Goal: Task Accomplishment & Management: Manage account settings

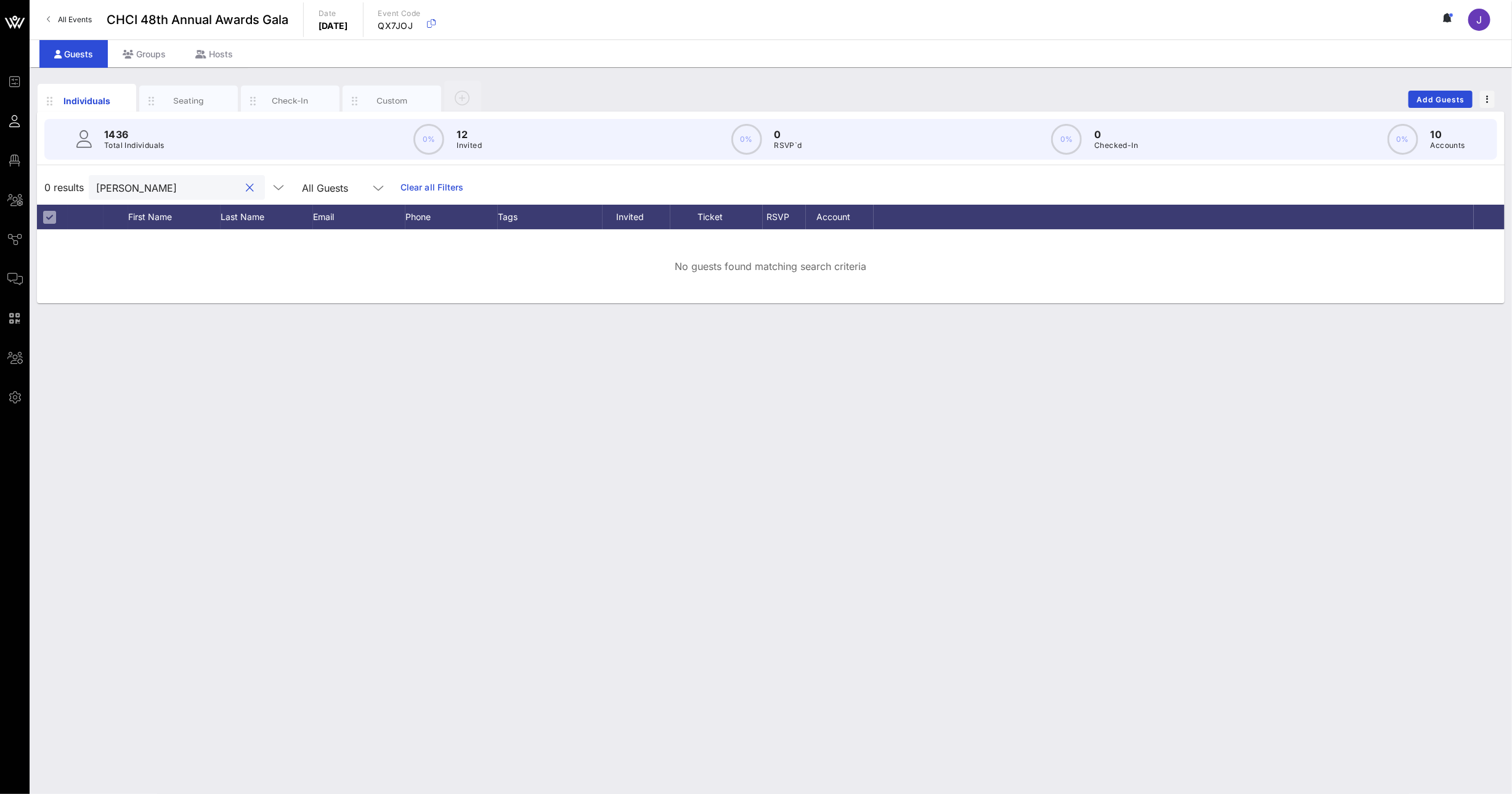
click at [247, 190] on button "clear icon" at bounding box center [250, 188] width 8 height 12
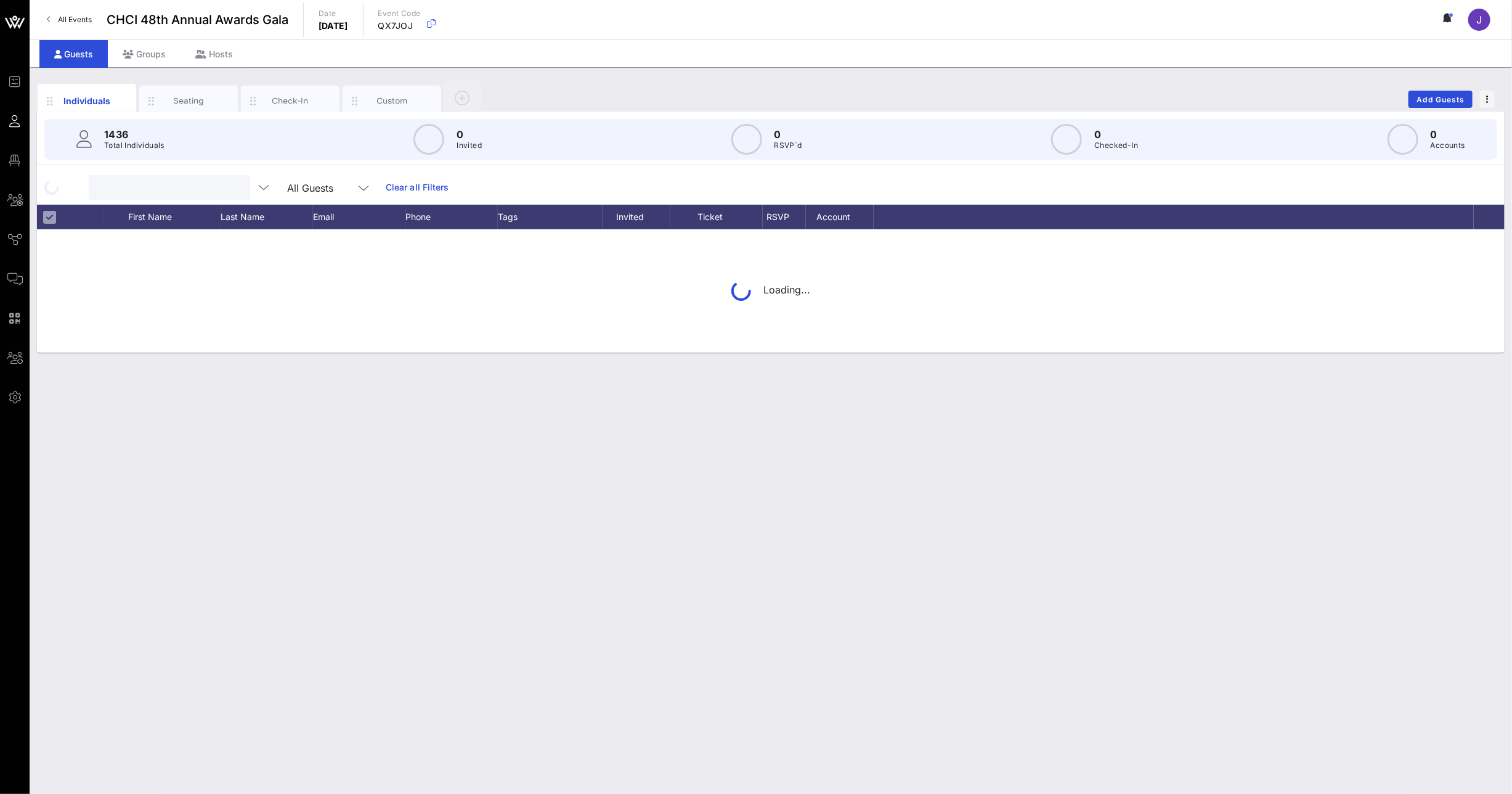
click at [168, 190] on input "text" at bounding box center [168, 187] width 144 height 16
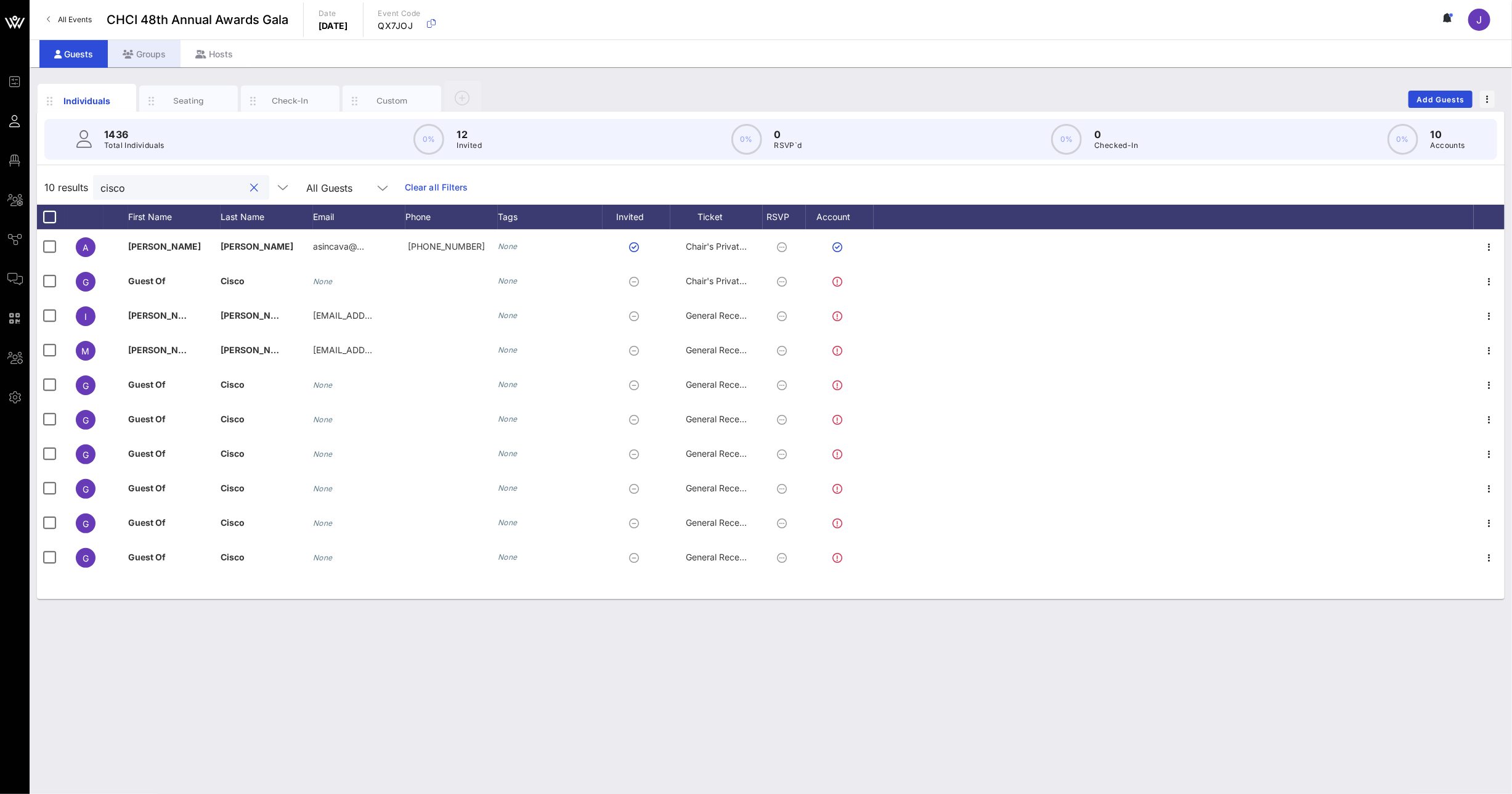
type input "cisco"
click at [146, 61] on div "Groups" at bounding box center [144, 54] width 73 height 28
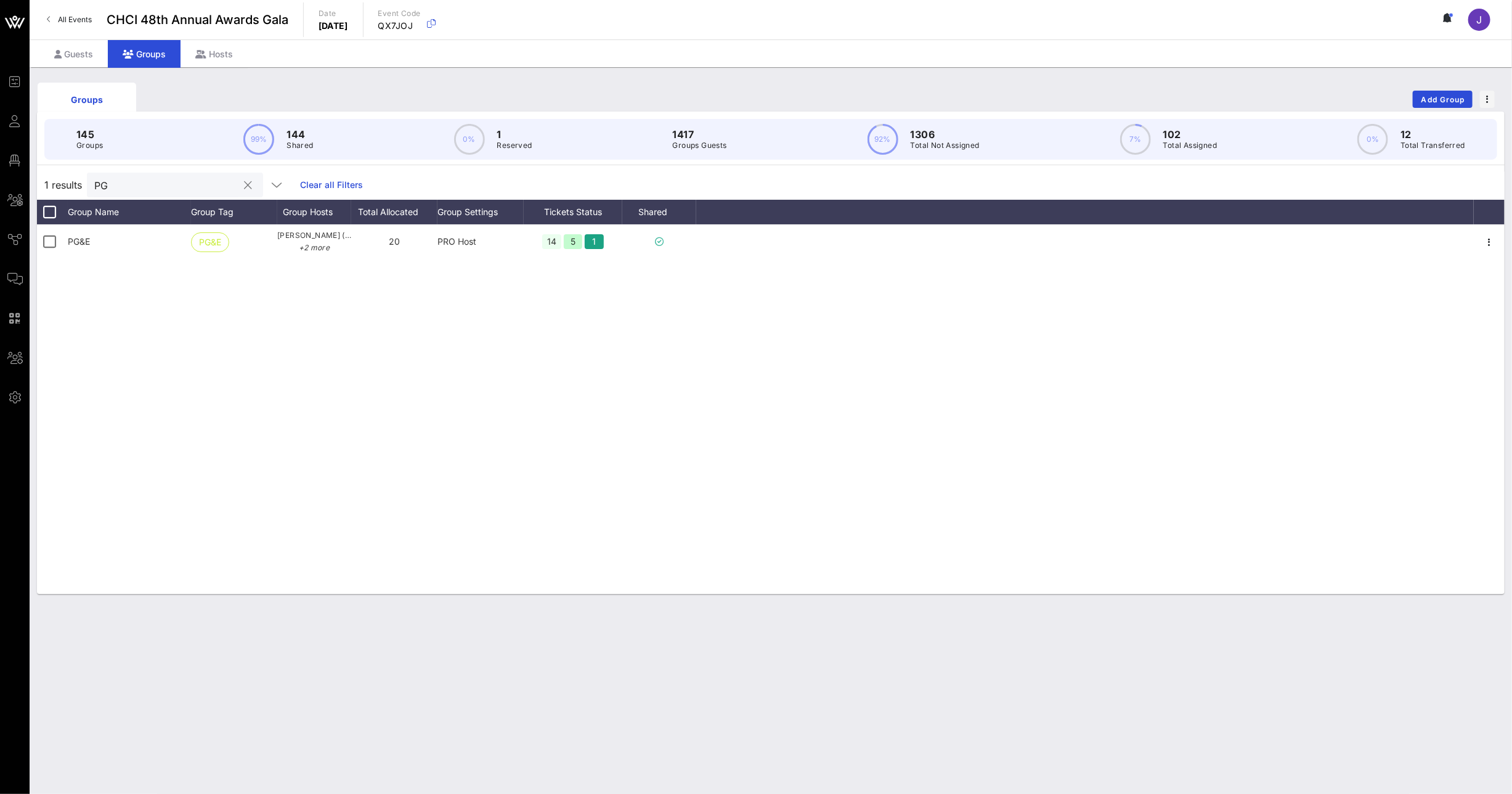
click at [107, 184] on input "PG" at bounding box center [166, 184] width 144 height 16
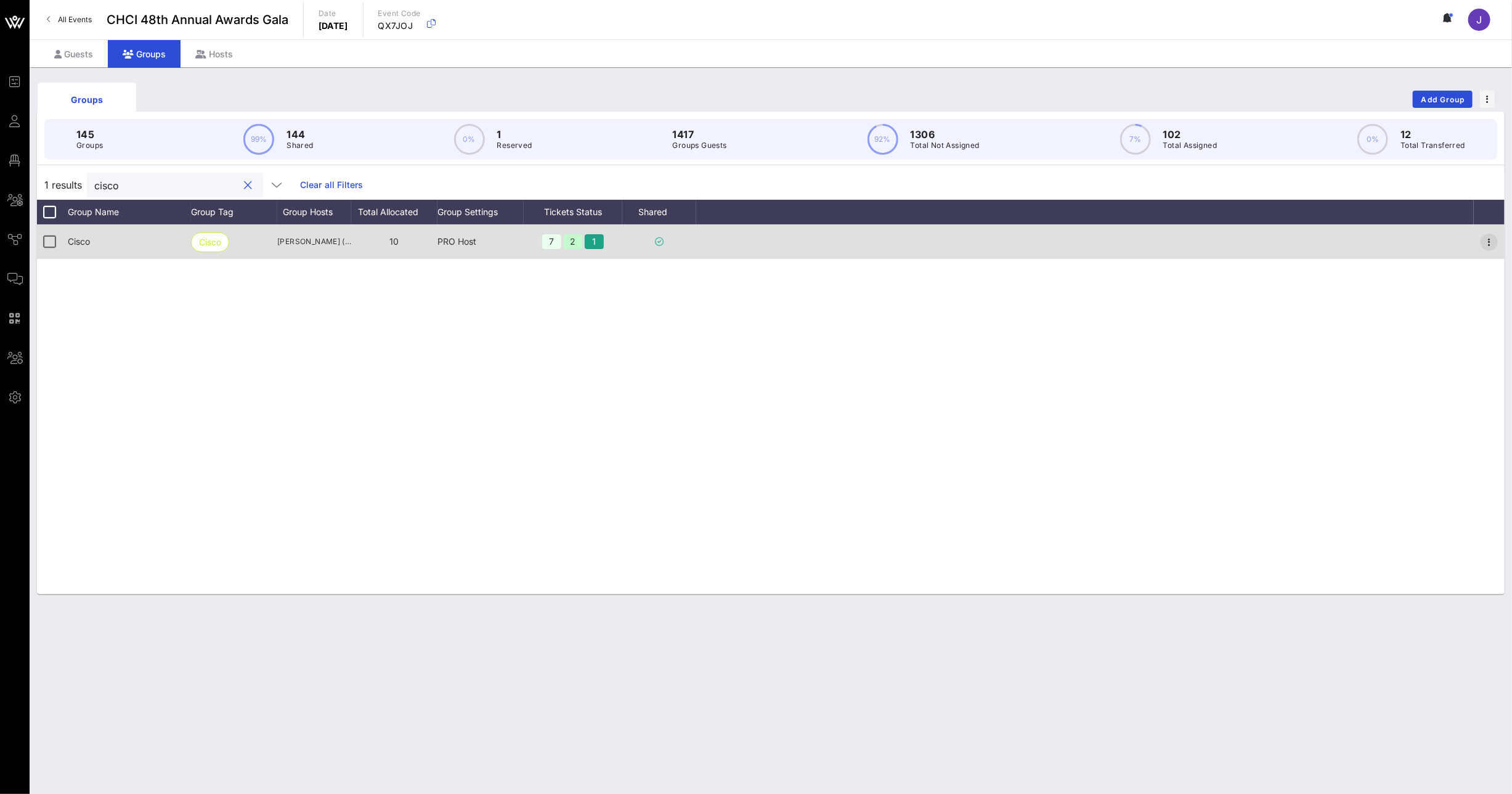
type input "cisco"
click at [1493, 241] on icon "button" at bounding box center [1488, 241] width 14 height 14
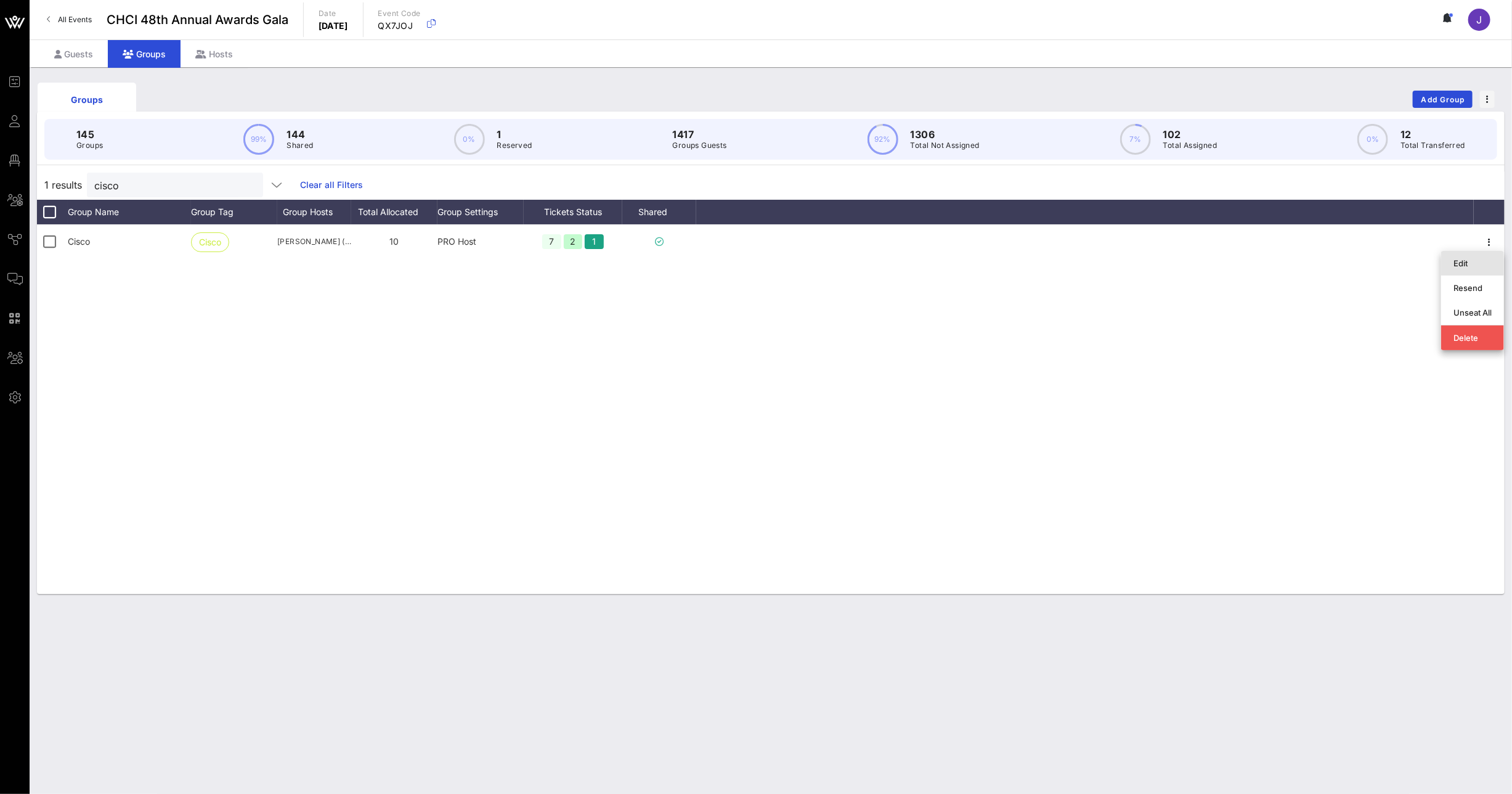
click at [1487, 263] on div "Edit" at bounding box center [1473, 263] width 38 height 10
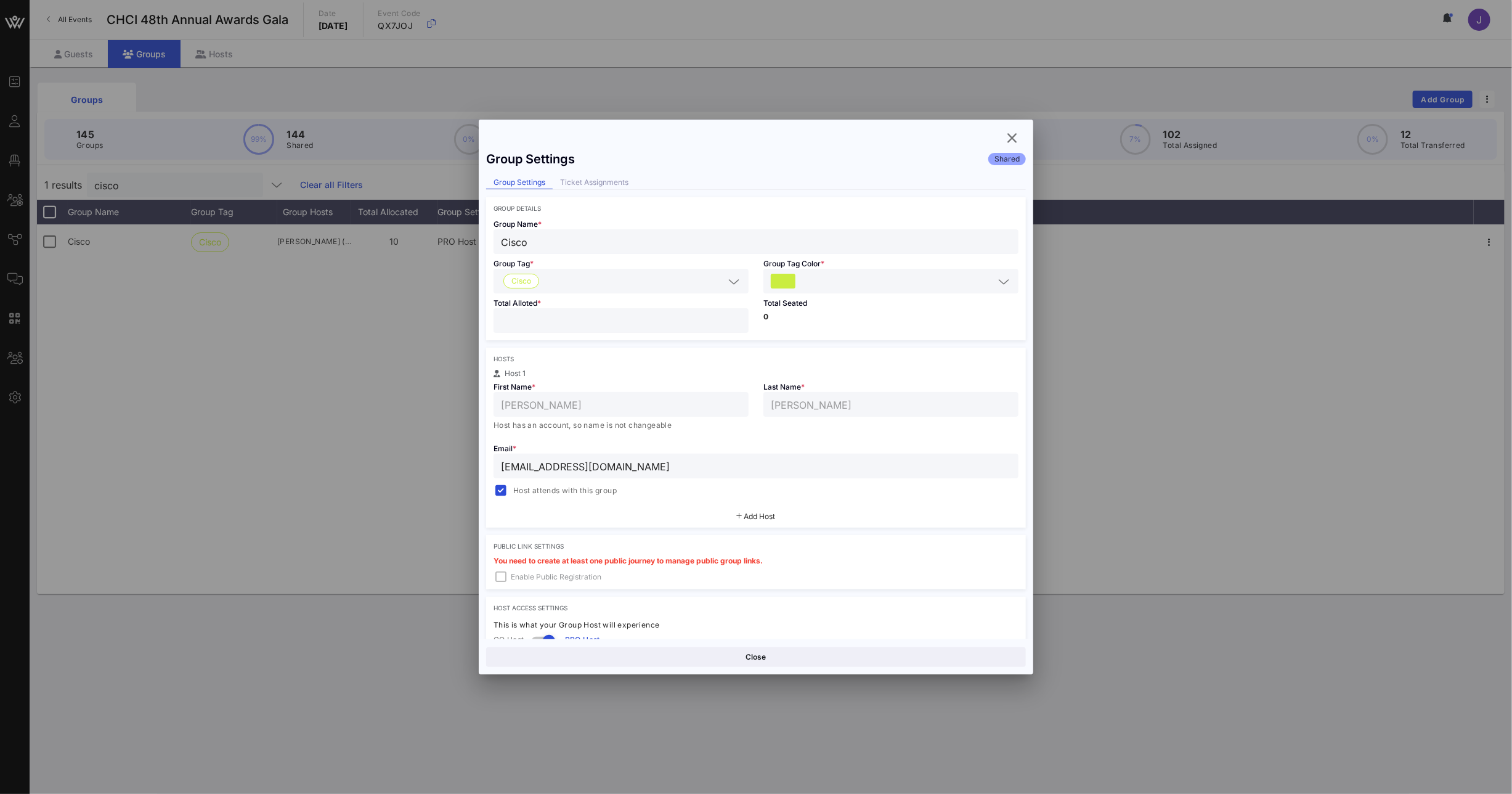
click at [615, 174] on div "Group Settings Shared Group Settings Ticket Assignments Group Details Group Nam…" at bounding box center [756, 392] width 555 height 495
click at [615, 178] on div "Ticket Assignments" at bounding box center [594, 182] width 83 height 13
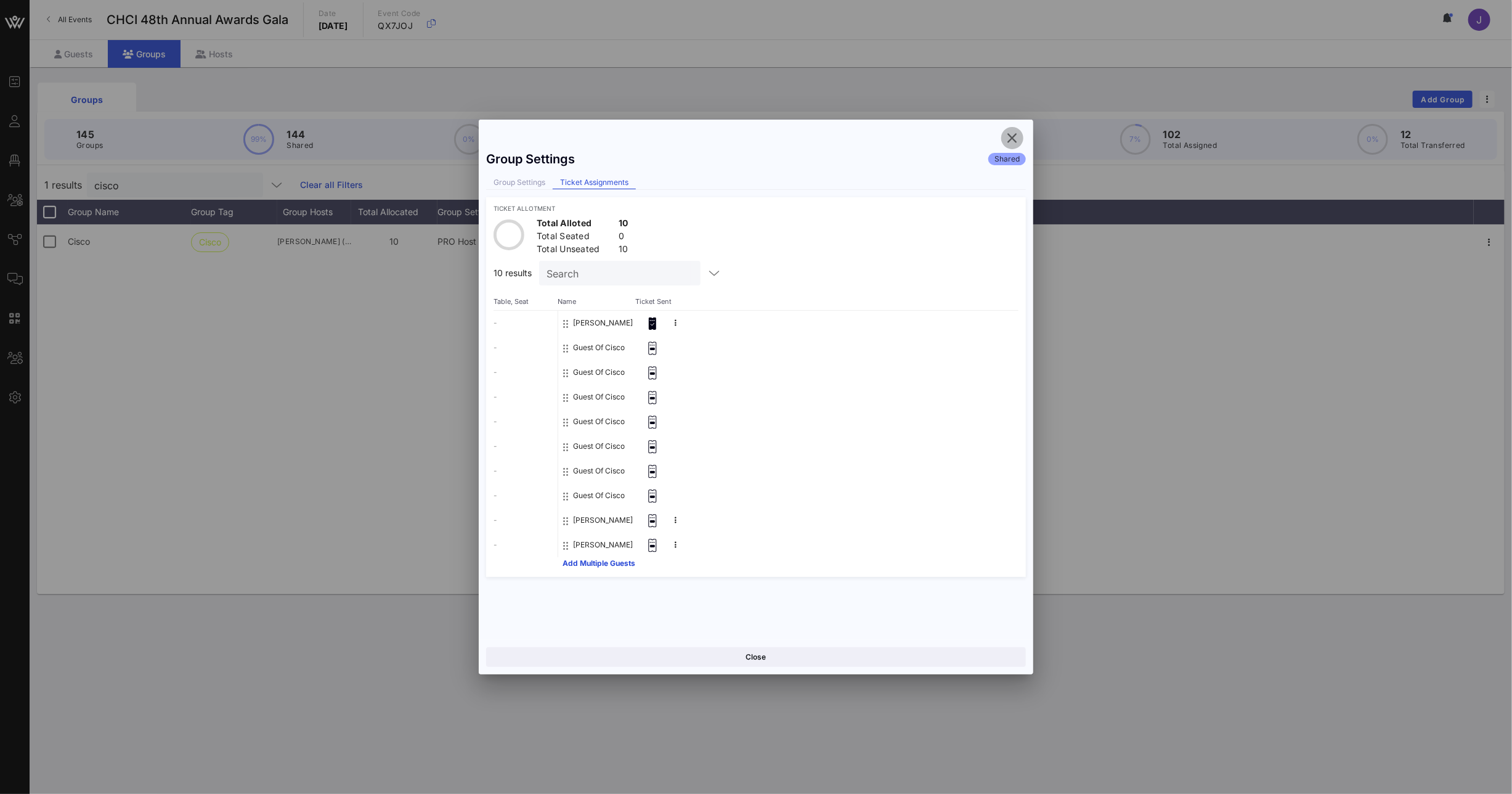
click at [1014, 136] on icon "button" at bounding box center [1011, 137] width 14 height 14
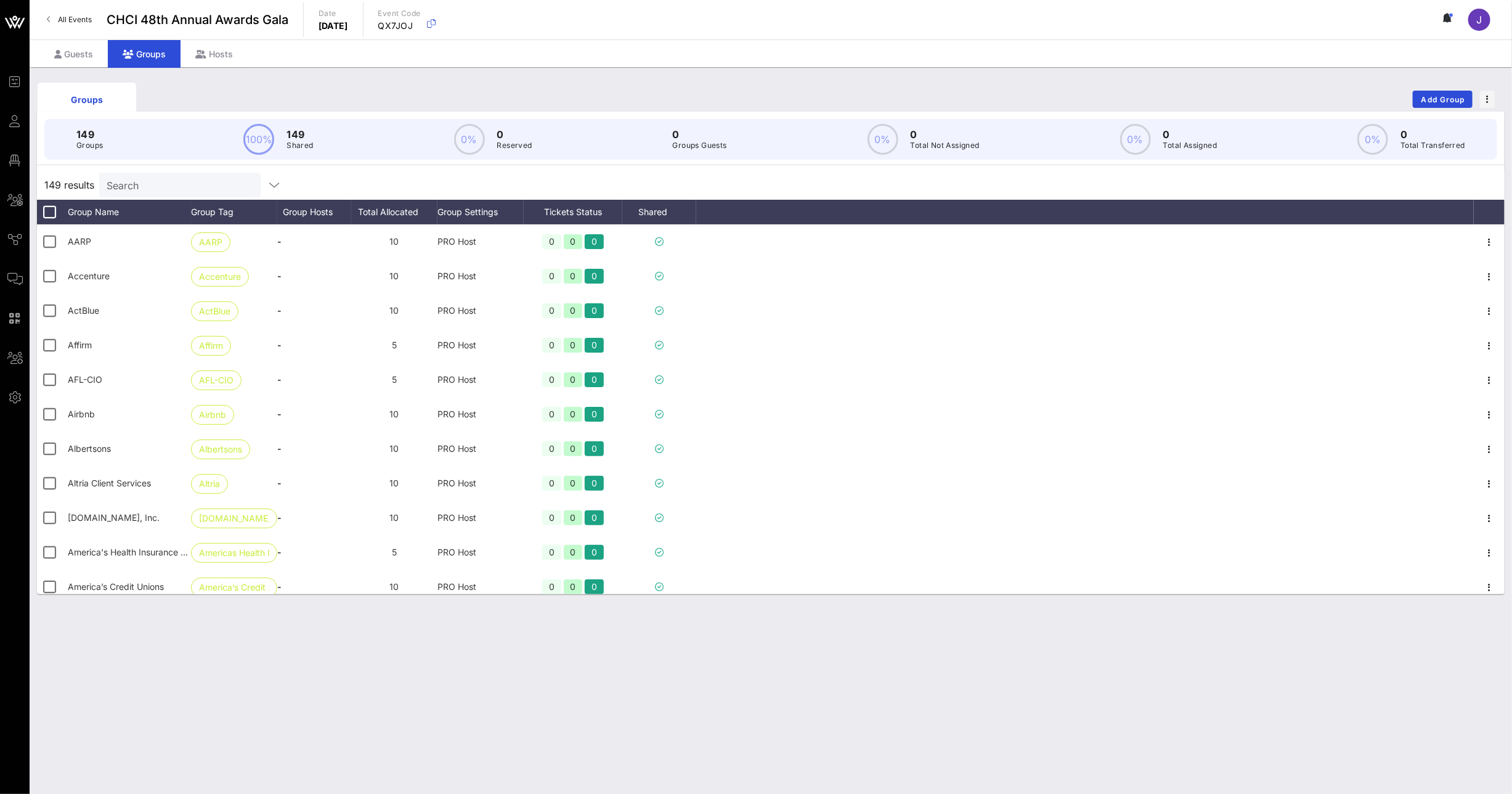
drag, startPoint x: 138, startPoint y: 194, endPoint x: 146, endPoint y: 194, distance: 8.0
click at [138, 194] on div "Search" at bounding box center [178, 184] width 144 height 24
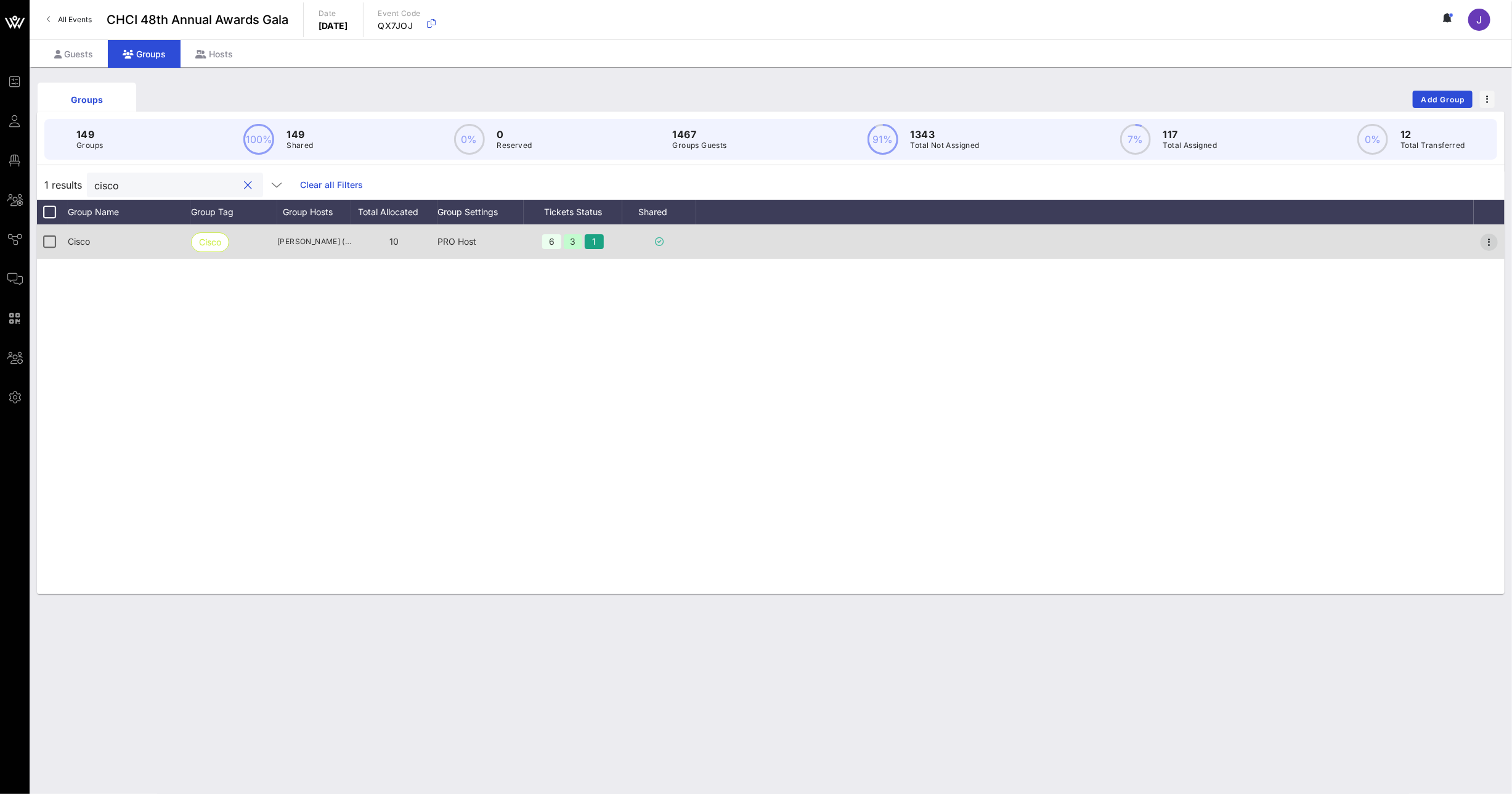
type input "cisco"
click at [1494, 243] on icon "button" at bounding box center [1488, 241] width 14 height 14
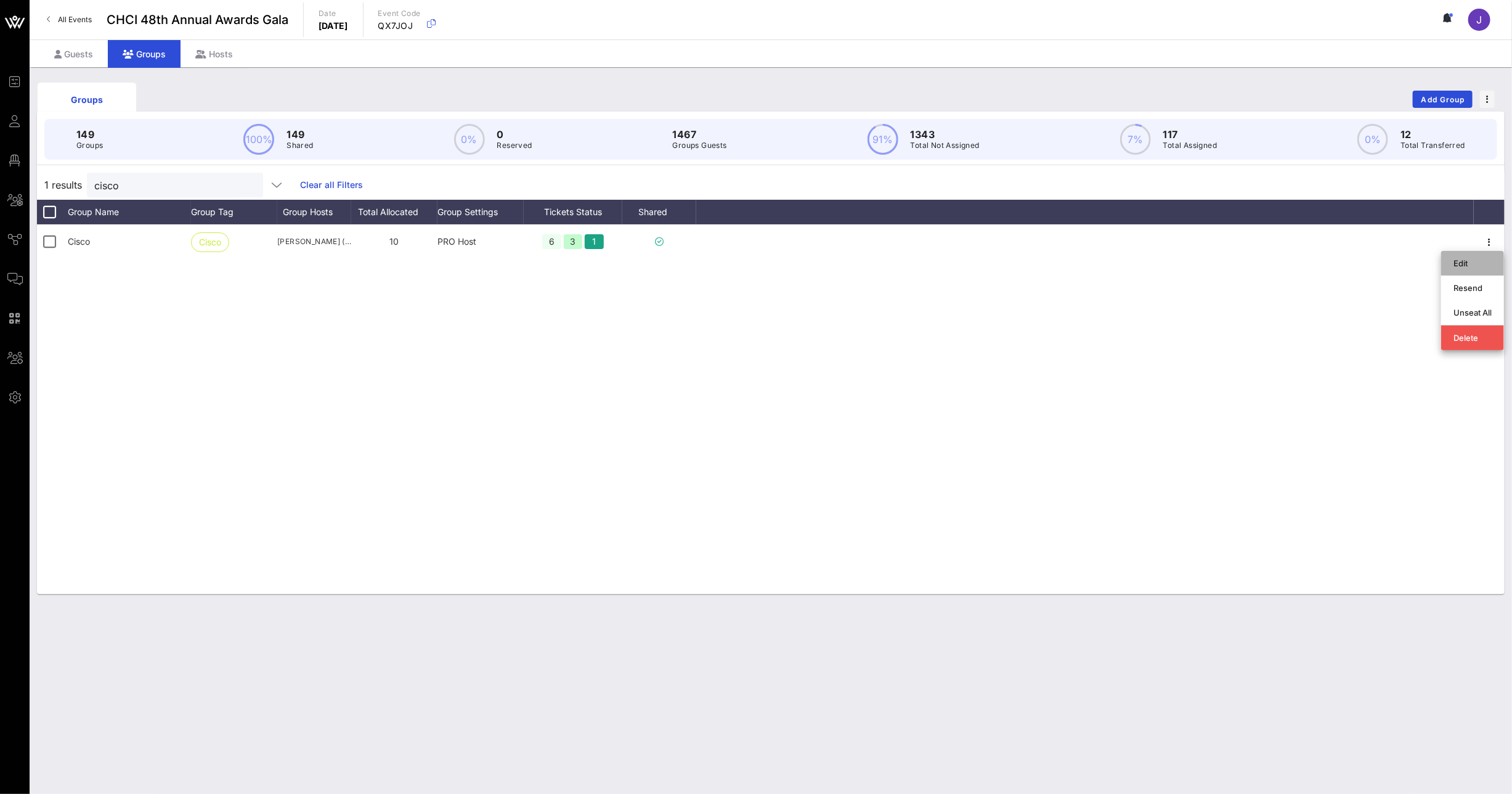
click at [1477, 258] on div "Edit" at bounding box center [1473, 263] width 38 height 10
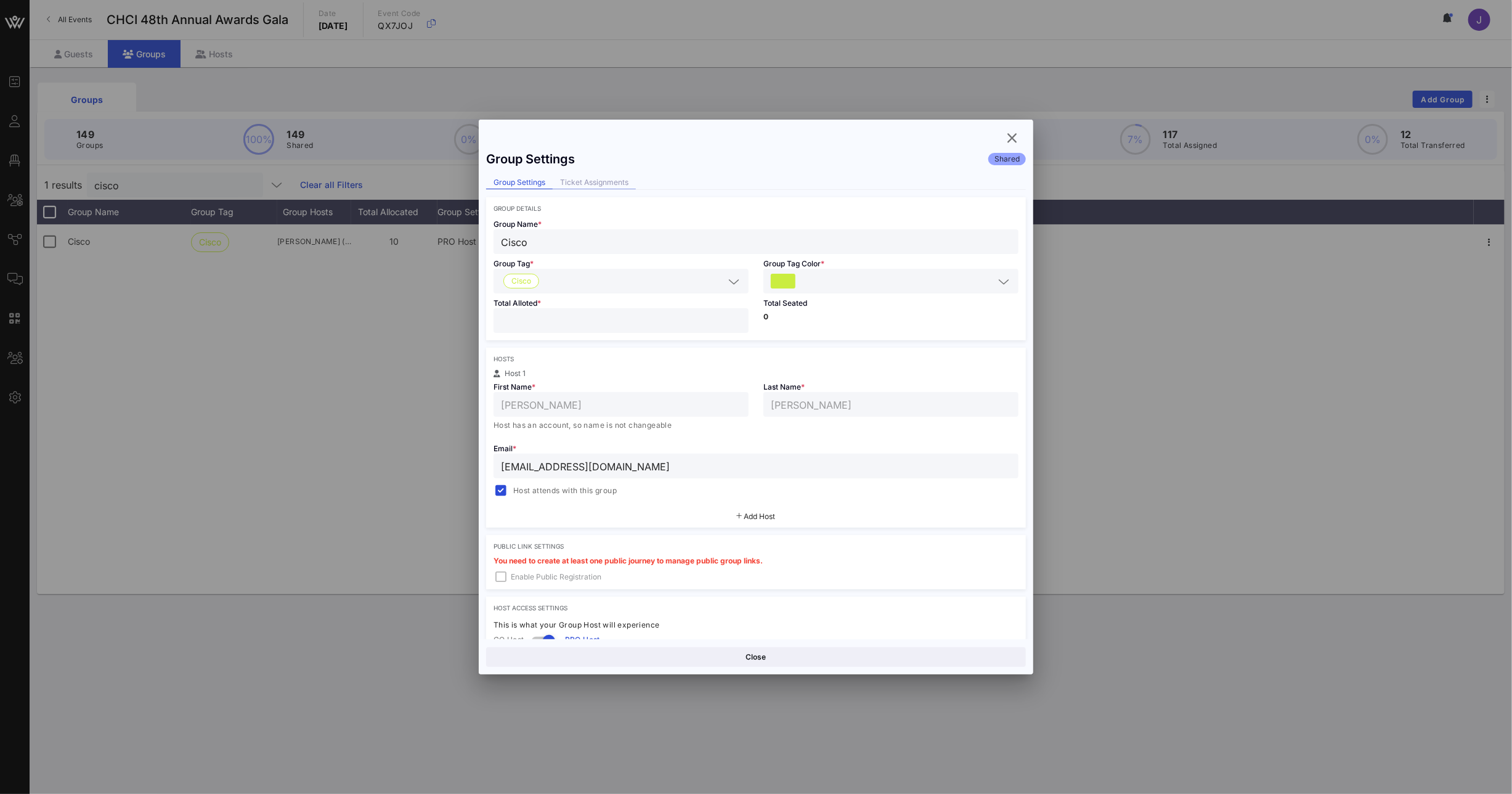
click at [597, 182] on div "Ticket Assignments" at bounding box center [594, 182] width 83 height 13
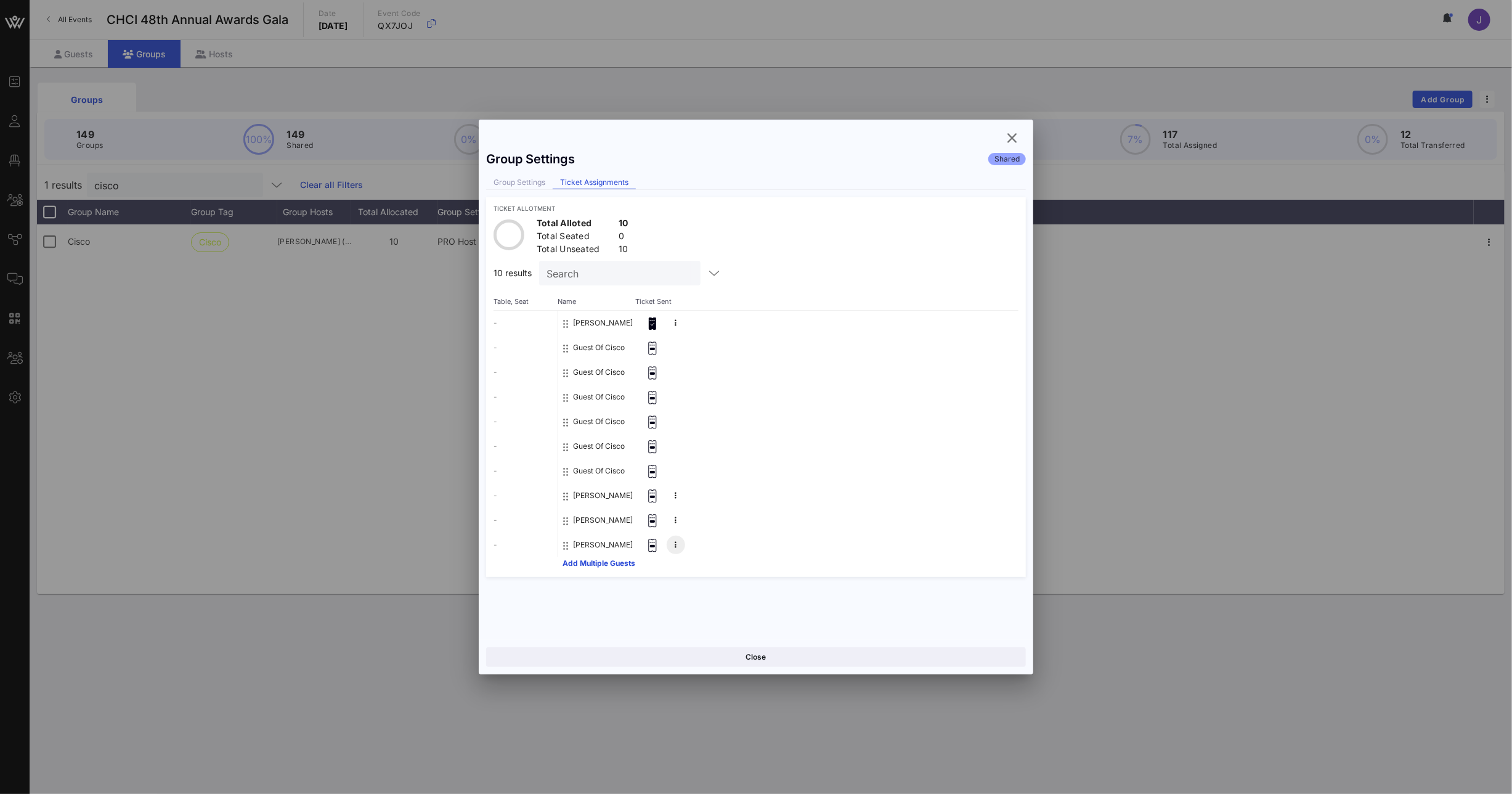
click at [675, 544] on icon at bounding box center [676, 545] width 2 height 8
click at [577, 550] on button "Stacey Leavandosky" at bounding box center [602, 545] width 60 height 24
click at [1018, 139] on icon "button" at bounding box center [1011, 137] width 14 height 14
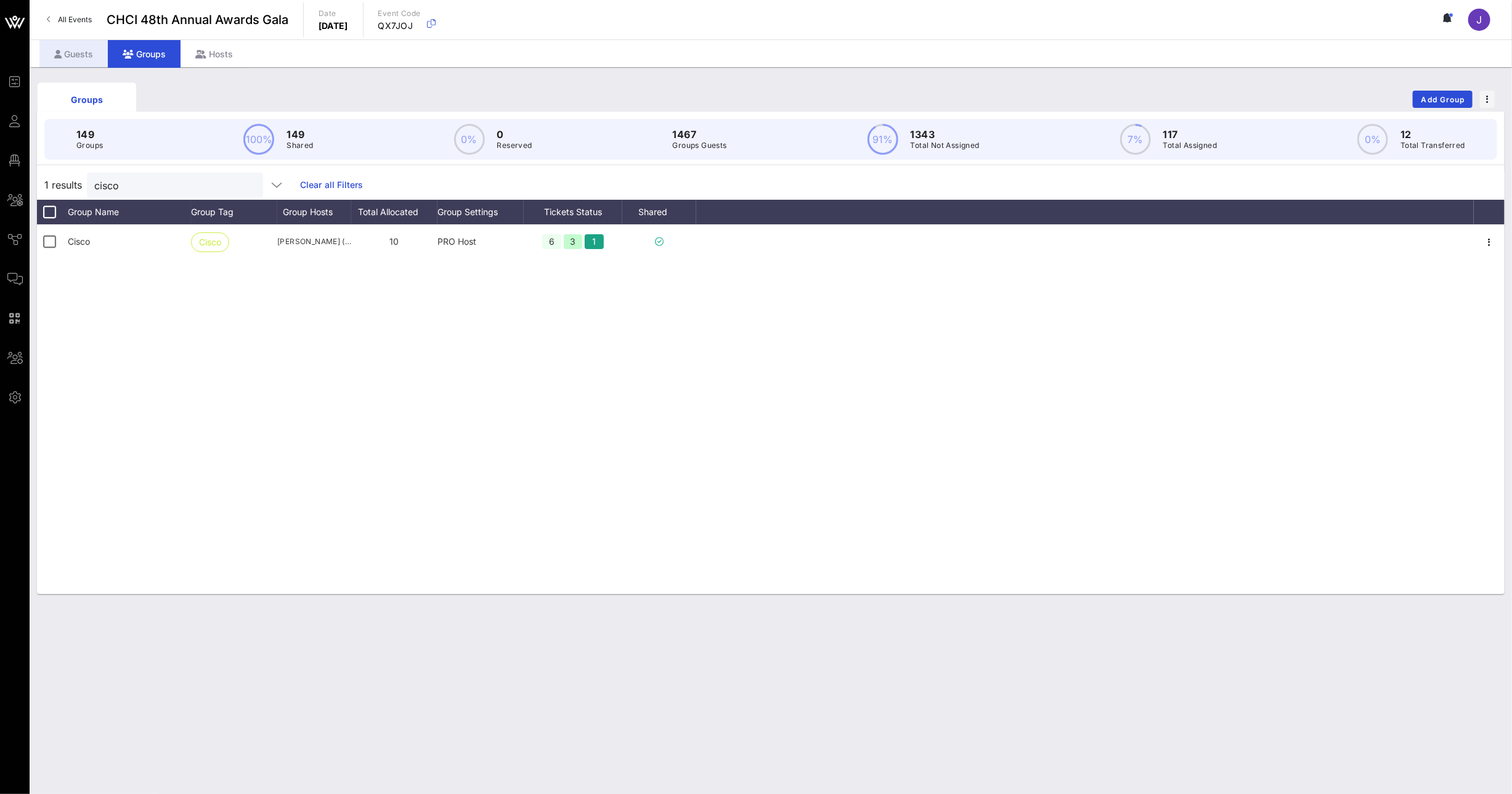
click at [75, 52] on div "Guests" at bounding box center [74, 54] width 68 height 28
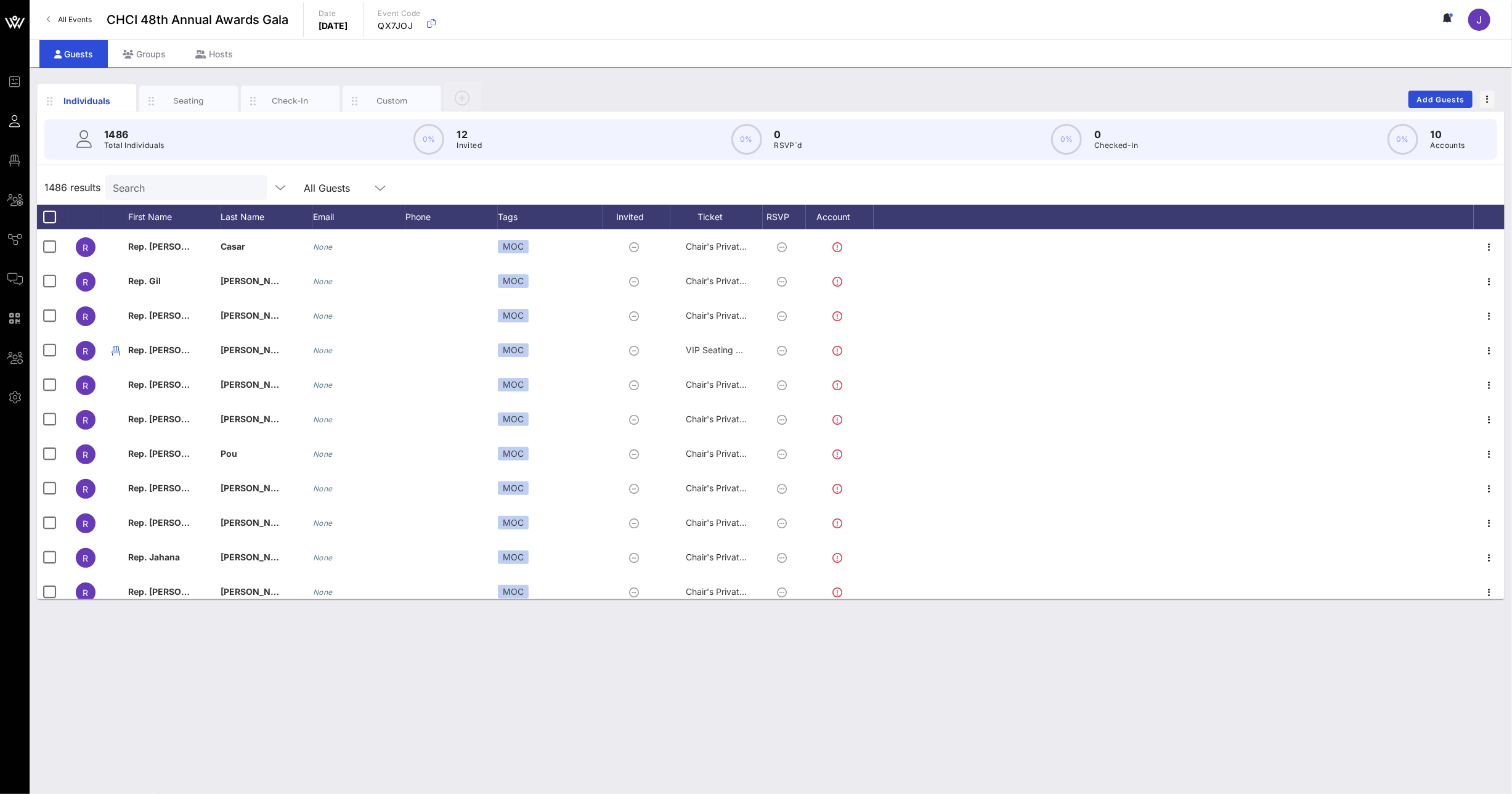
drag, startPoint x: 169, startPoint y: 188, endPoint x: 200, endPoint y: 197, distance: 32.3
click at [170, 188] on input "Search" at bounding box center [185, 187] width 144 height 16
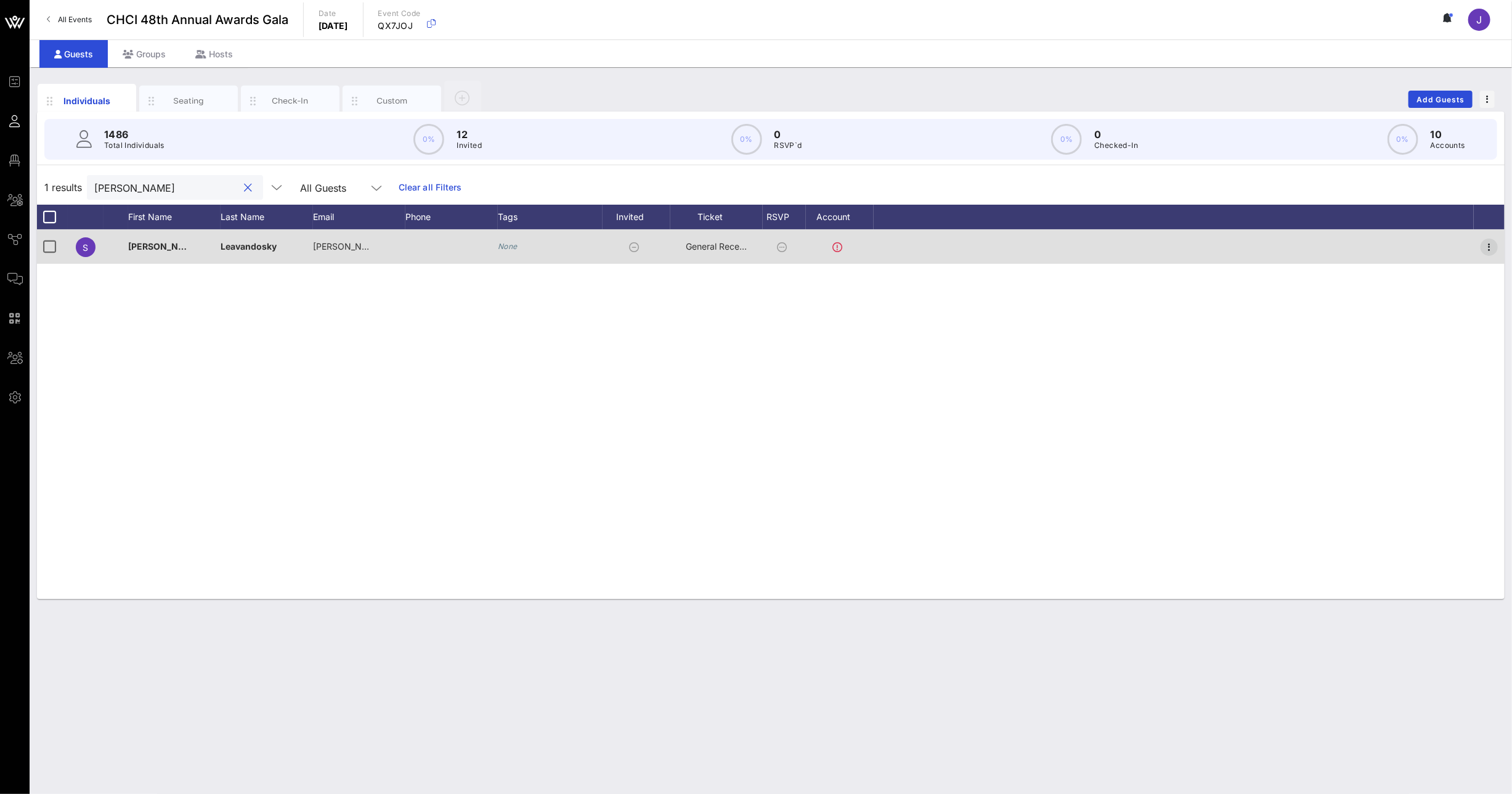
type input "stacey"
click at [1492, 243] on icon "button" at bounding box center [1488, 247] width 14 height 14
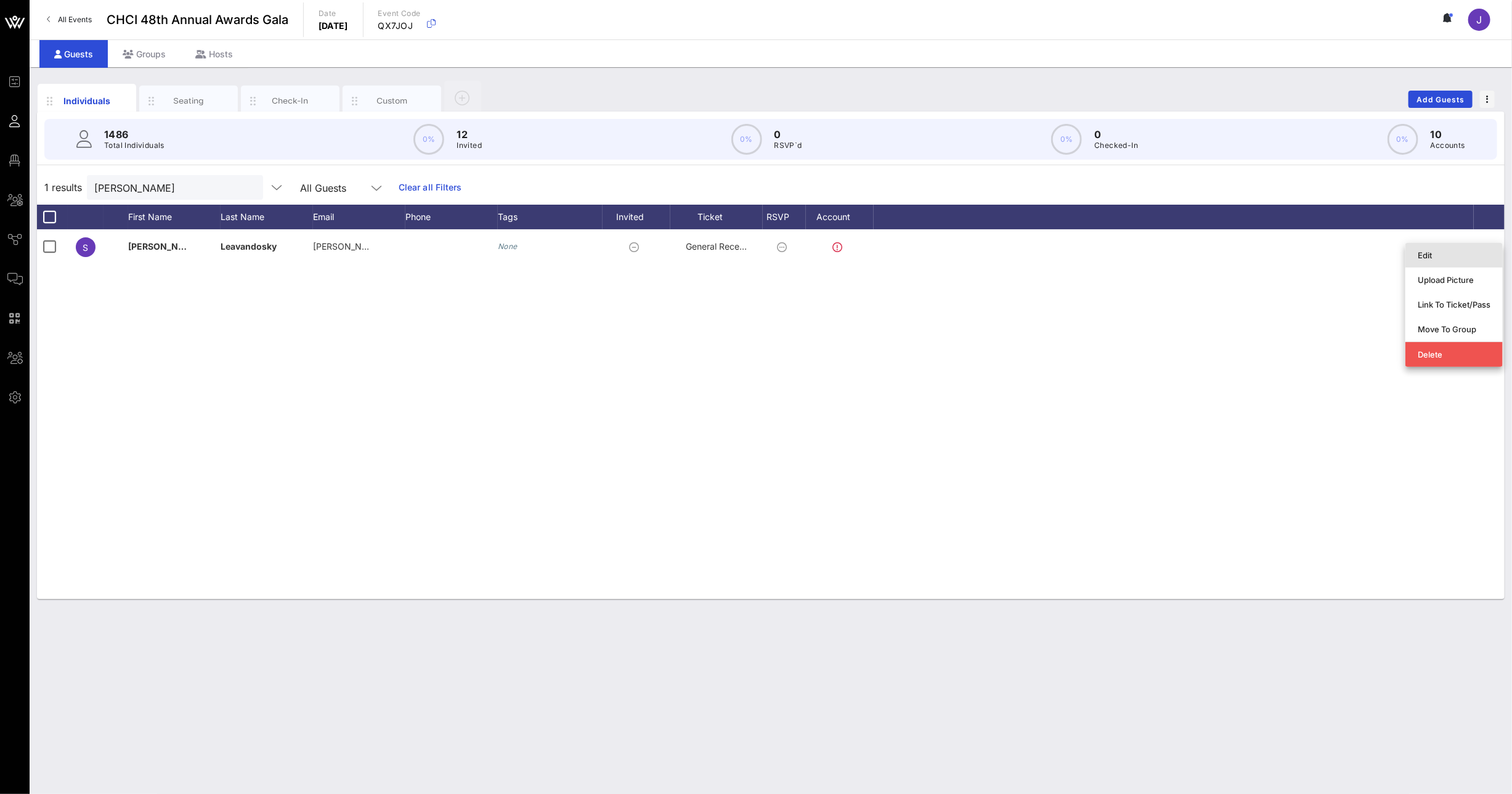
click at [1471, 261] on div "Edit" at bounding box center [1454, 255] width 73 height 20
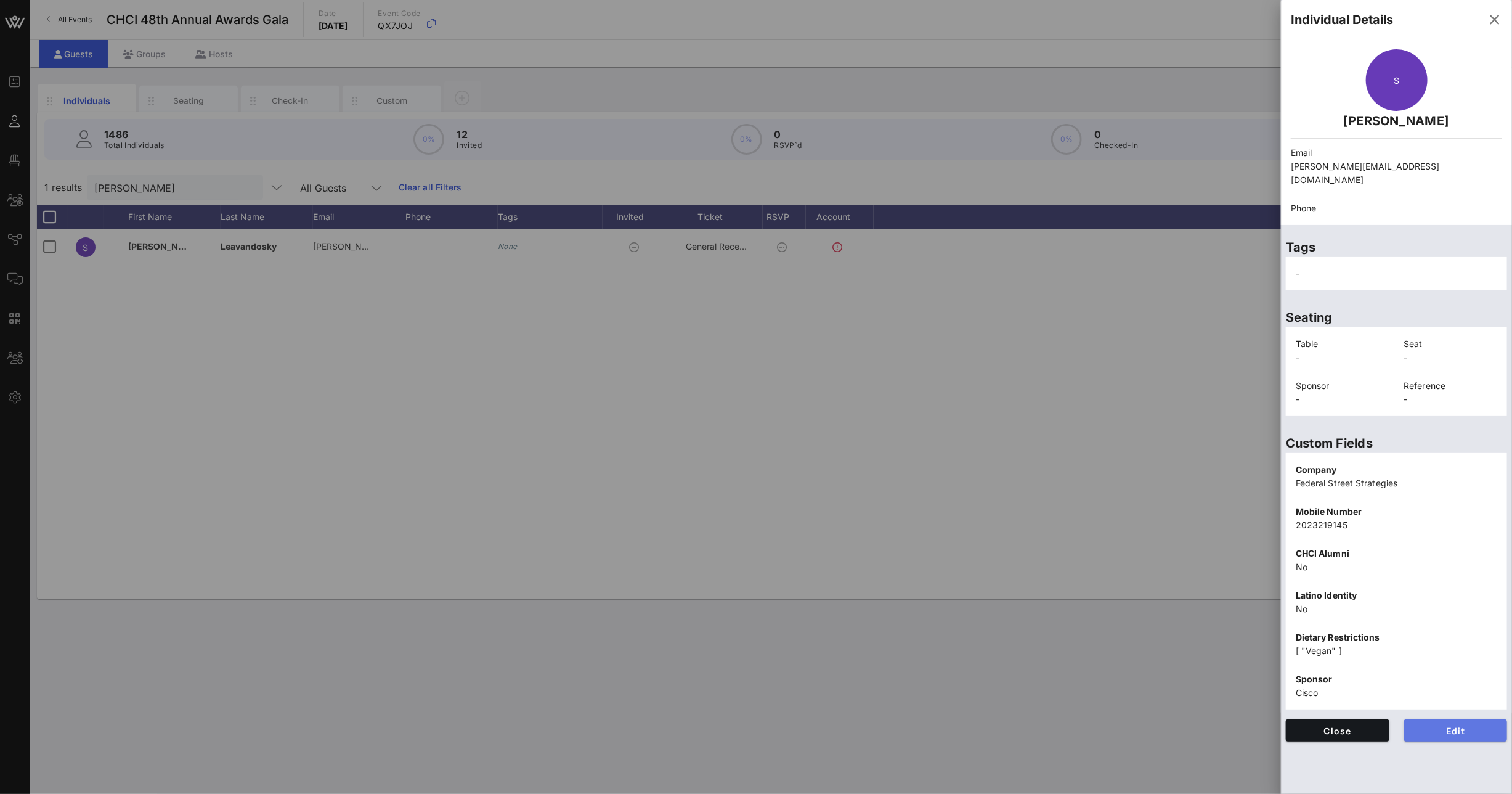
click at [1439, 720] on button "Edit" at bounding box center [1456, 730] width 103 height 22
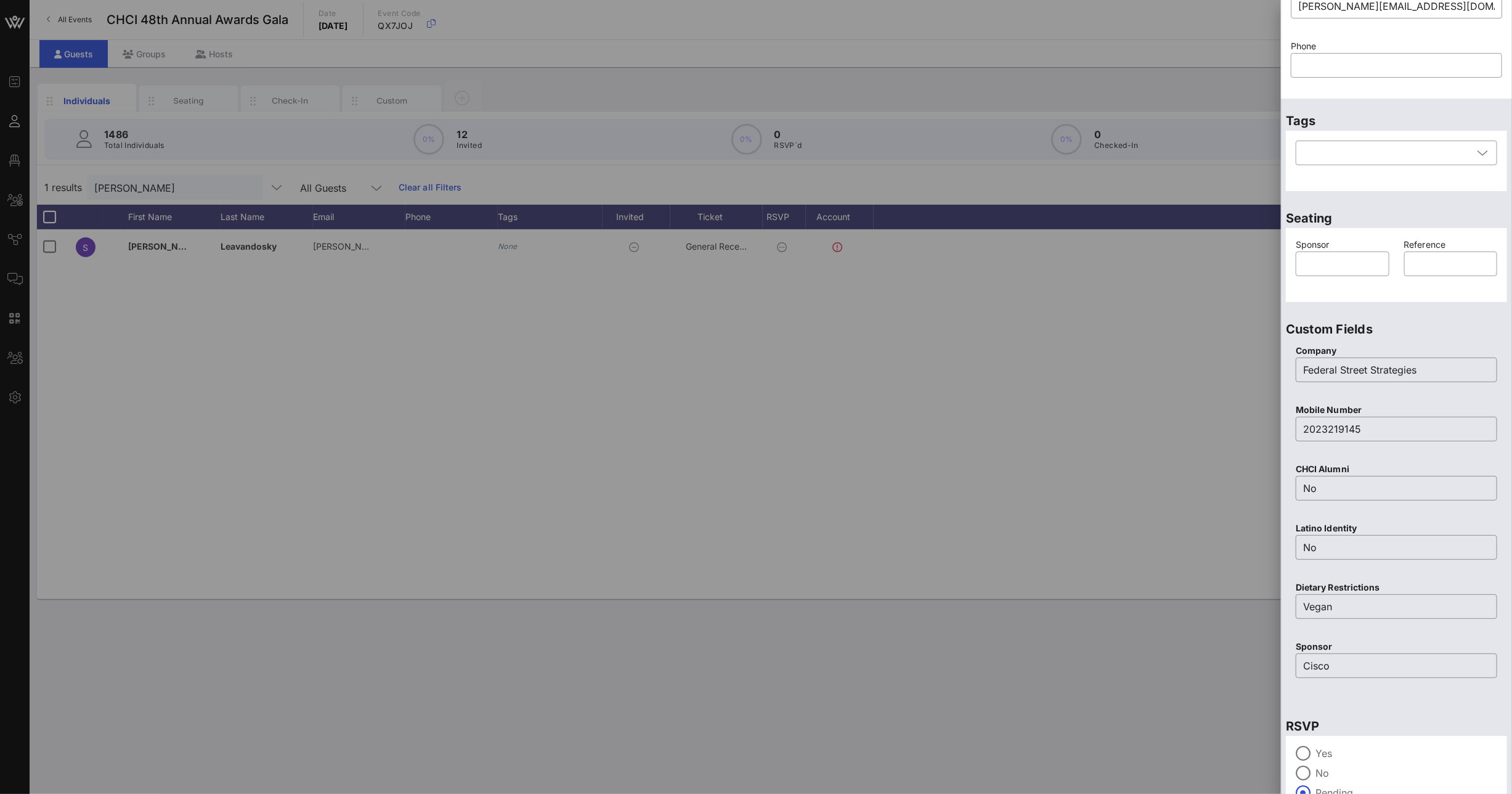
scroll to position [191, 0]
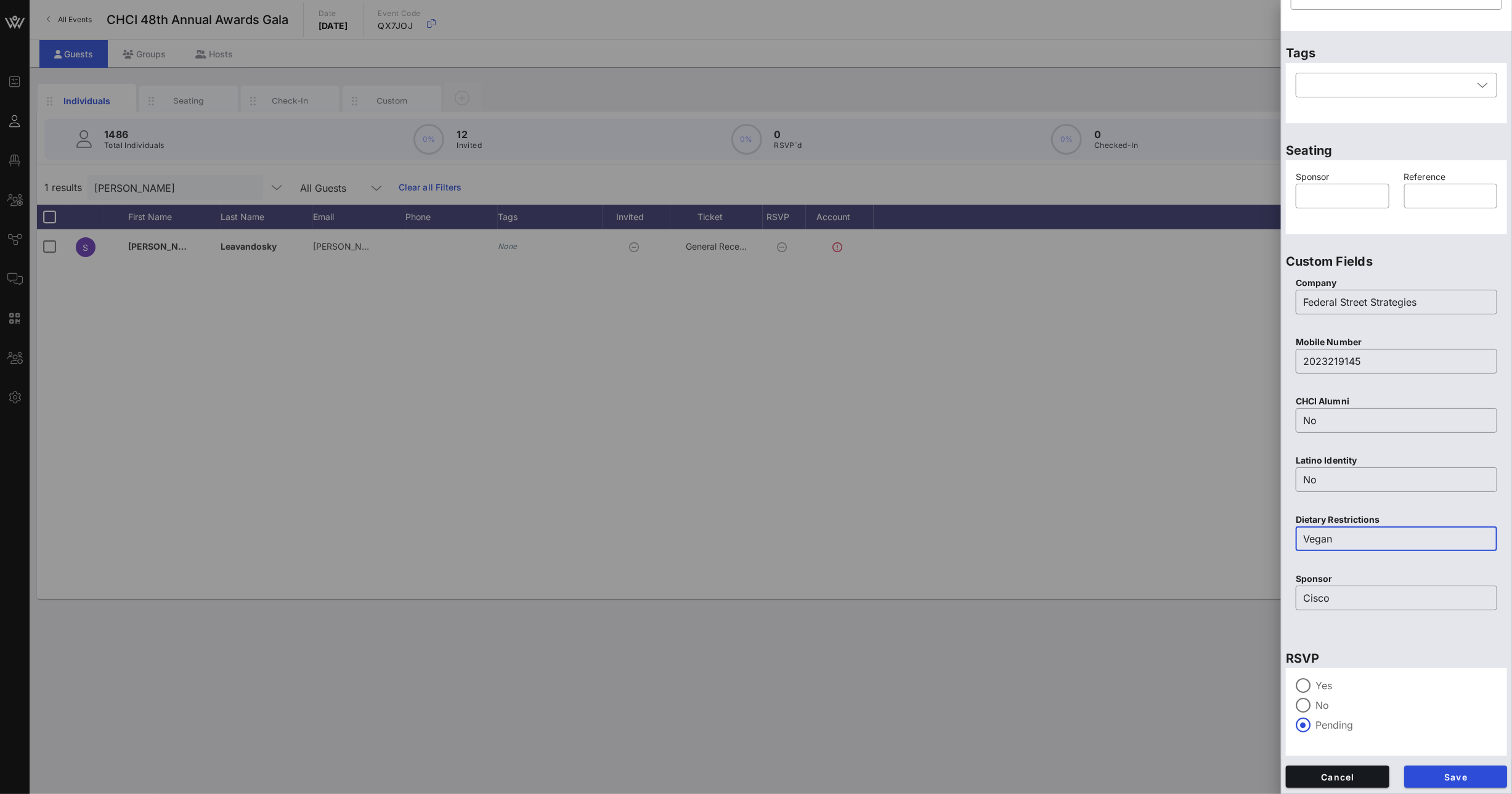
click at [1360, 544] on input "Vegan" at bounding box center [1397, 539] width 187 height 20
paste input "food allergy = alpha gal, allergy to mammal meat"
drag, startPoint x: 1441, startPoint y: 543, endPoint x: 1230, endPoint y: 540, distance: 211.0
click at [1230, 540] on div "Event Builder Guests Floor Plan All Groups Journeys Comms QR Scanner Team Setti…" at bounding box center [756, 397] width 1512 height 794
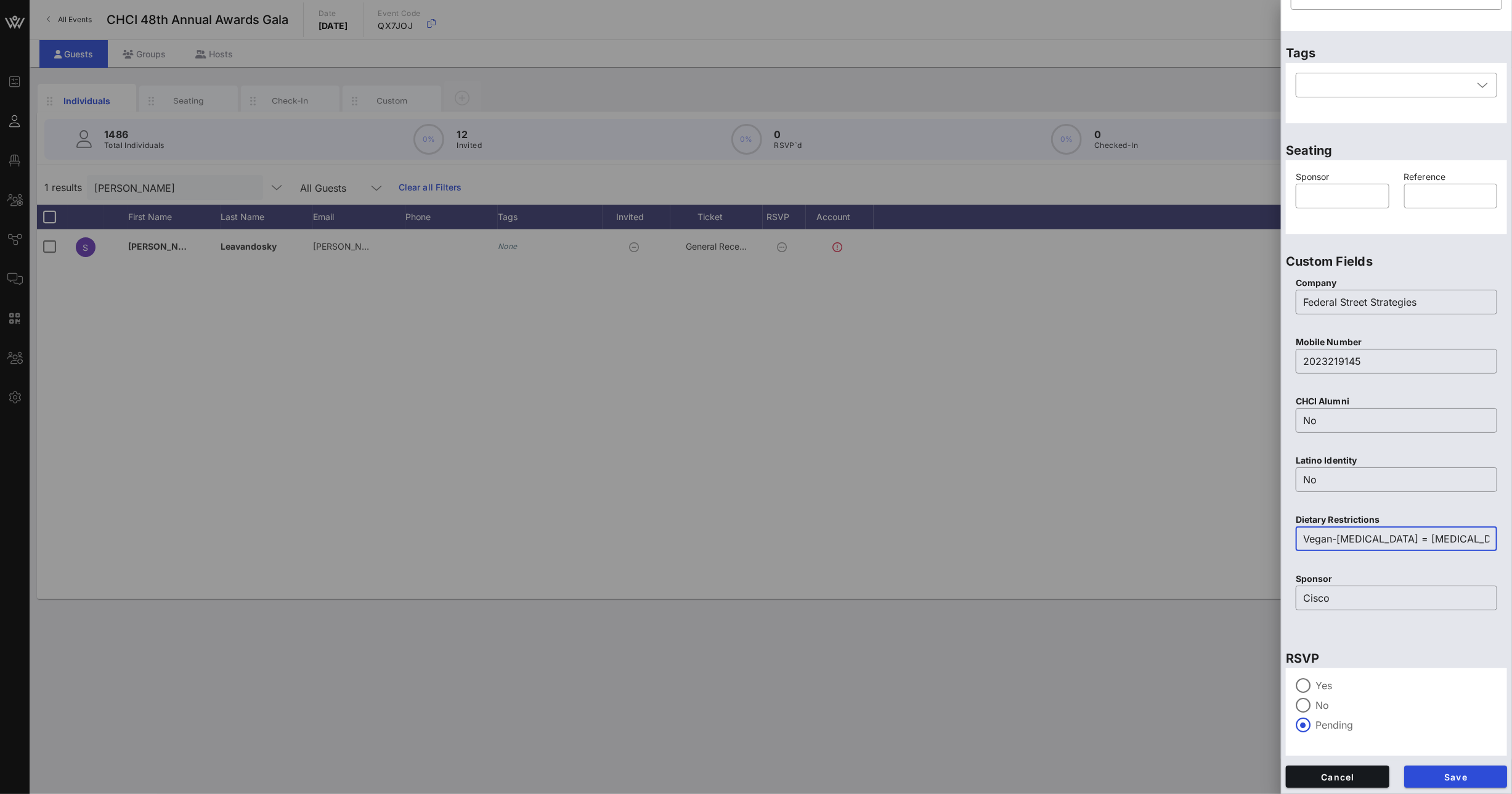
click at [1424, 543] on input "Vegan-food allergy = alpha gal, allergy to mammal meat" at bounding box center [1397, 539] width 187 height 20
type input "Vegan-food allergy = alpha gal, allergy to mammal meat"
click at [1446, 773] on span "Save" at bounding box center [1456, 777] width 83 height 11
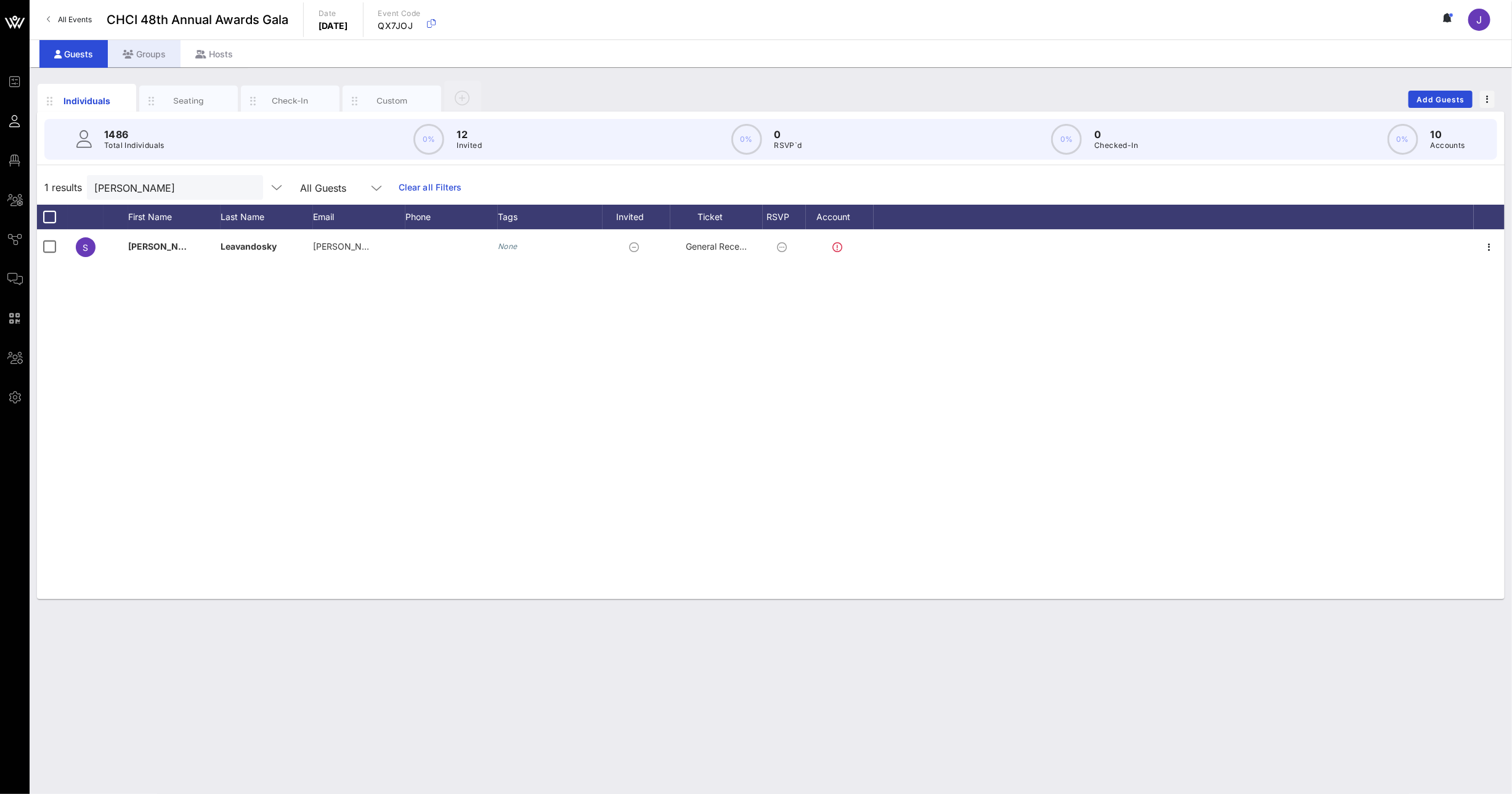
click at [160, 55] on div "Groups" at bounding box center [144, 54] width 73 height 28
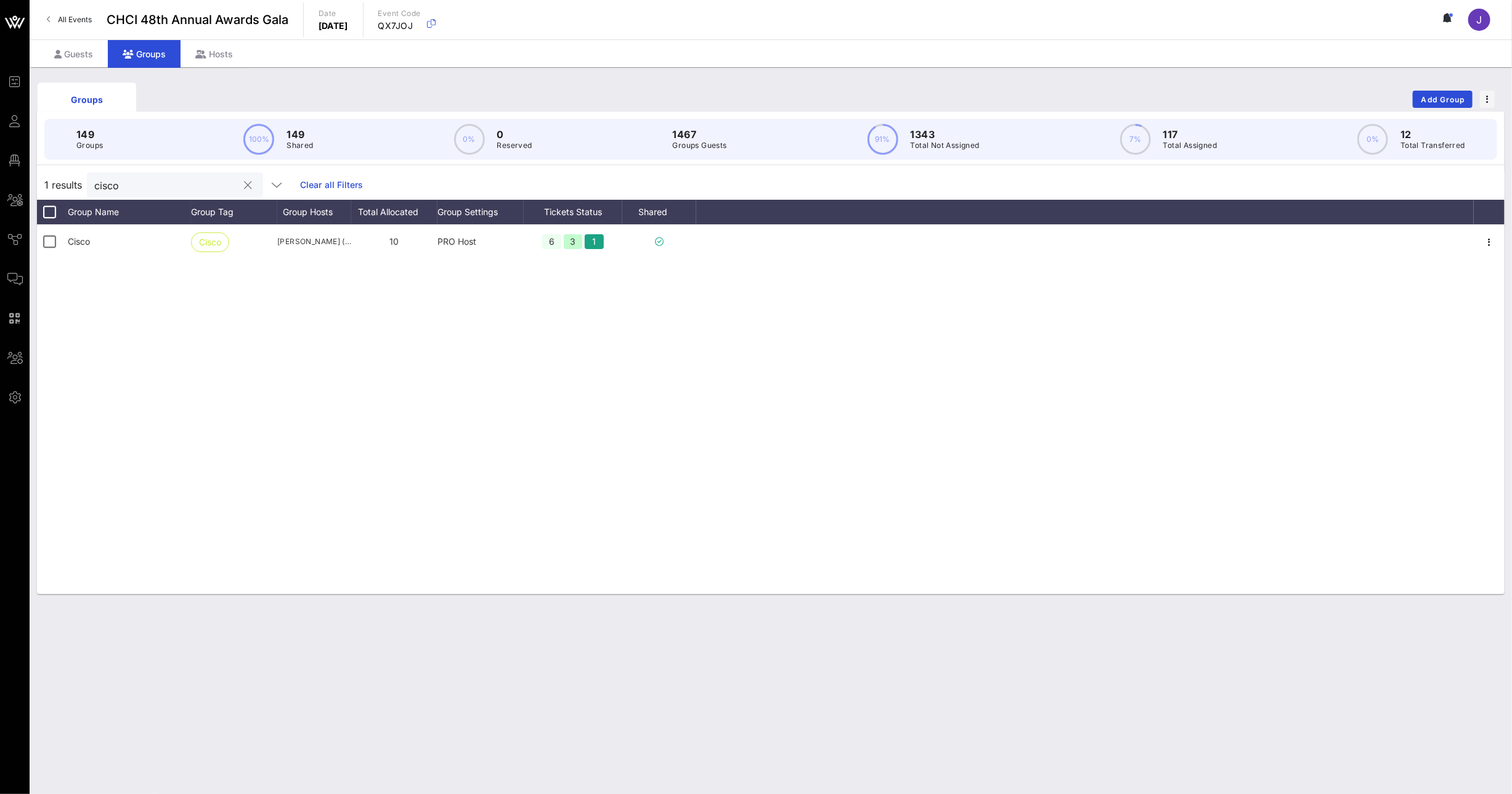
click at [244, 183] on button "clear icon" at bounding box center [248, 185] width 8 height 12
